Goal: Communication & Community: Participate in discussion

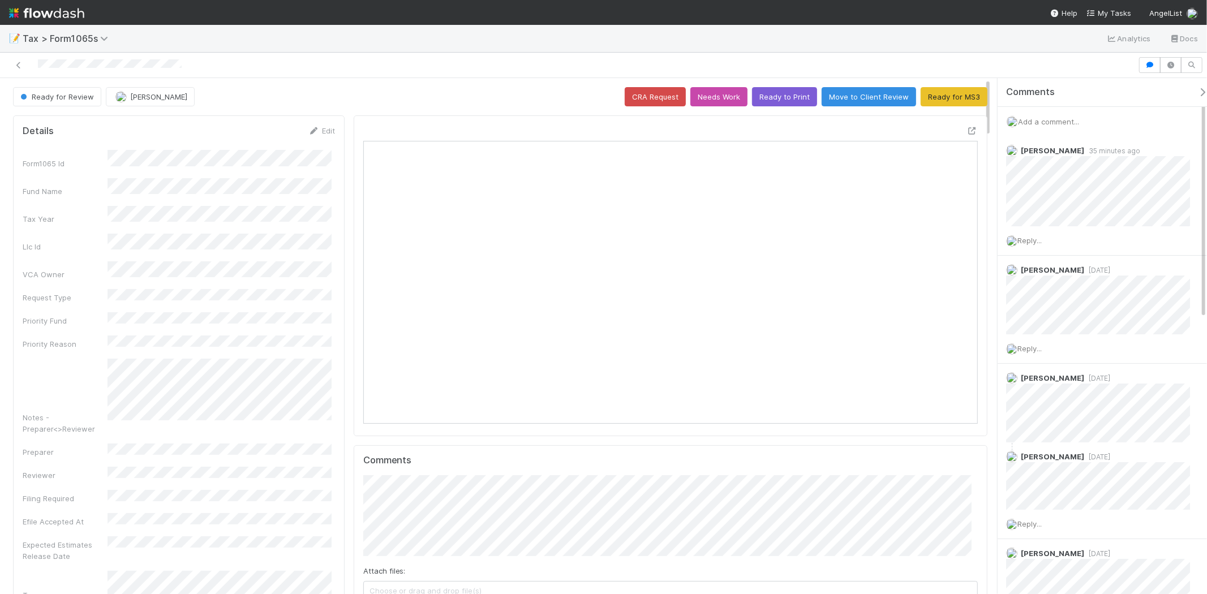
scroll to position [221, 599]
click at [1043, 121] on span "Add a comment..." at bounding box center [1048, 121] width 61 height 9
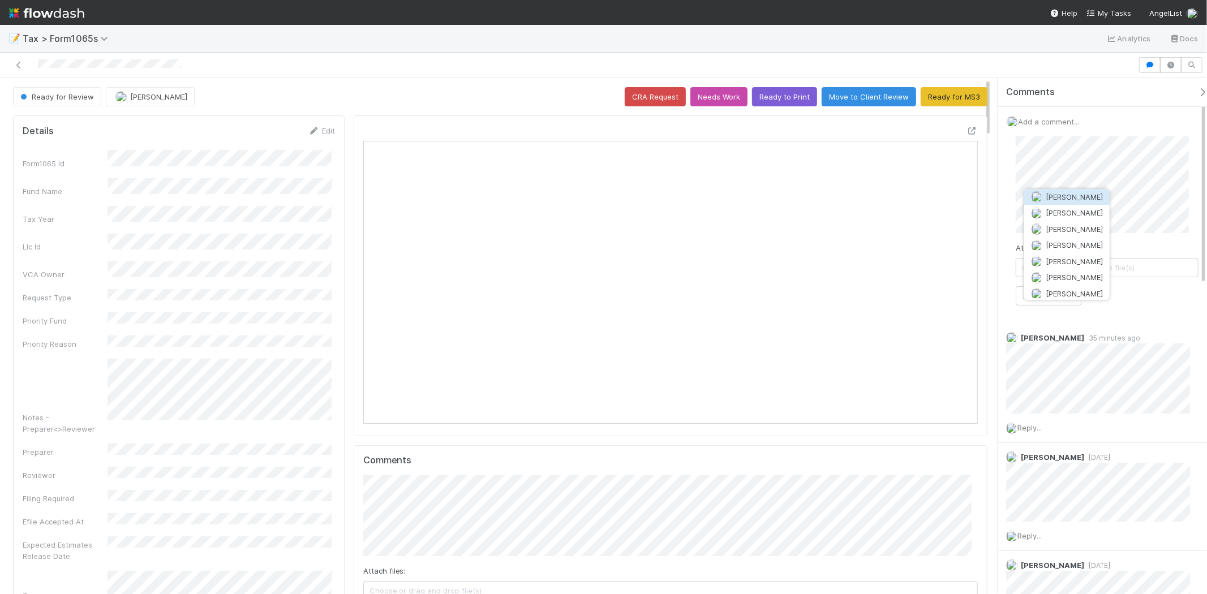
click at [1073, 194] on span "[PERSON_NAME]" at bounding box center [1074, 196] width 57 height 9
click at [1053, 285] on div "Attach files: Choose or drag and drop file(s) Add Comment" at bounding box center [1107, 220] width 183 height 169
click at [1053, 295] on button "Add Comment" at bounding box center [1049, 295] width 66 height 19
